Goal: Find specific page/section: Find specific page/section

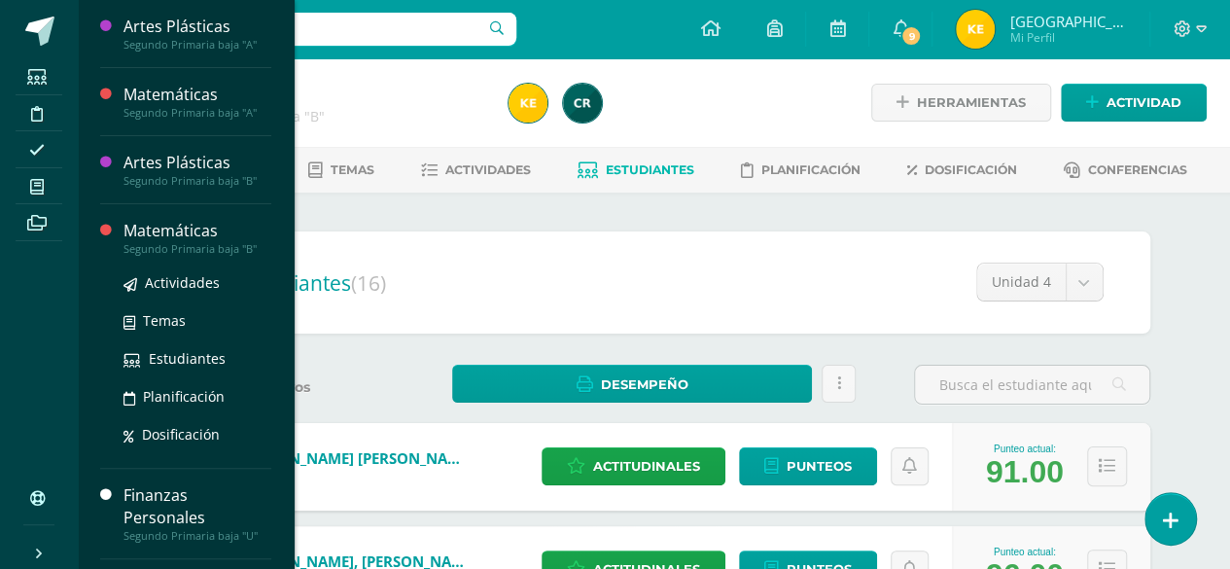
click at [142, 238] on div "Matemáticas" at bounding box center [197, 231] width 148 height 22
